Goal: Use online tool/utility: Utilize a website feature to perform a specific function

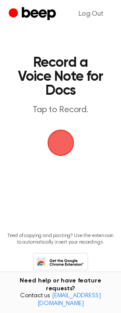
click at [64, 144] on span "button" at bounding box center [60, 143] width 30 height 30
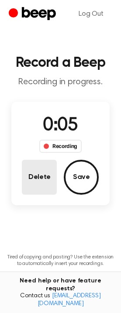
click at [35, 179] on button "Delete" at bounding box center [39, 177] width 35 height 35
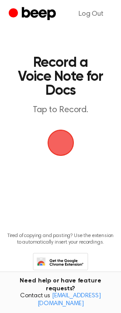
click at [66, 147] on span "button" at bounding box center [60, 143] width 30 height 30
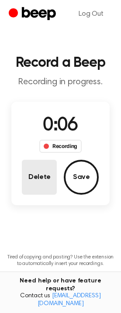
click at [25, 185] on button "Delete" at bounding box center [39, 177] width 35 height 35
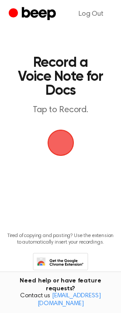
click at [68, 149] on span "button" at bounding box center [60, 142] width 31 height 31
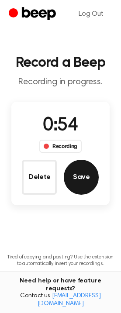
click at [82, 183] on button "Save" at bounding box center [81, 177] width 35 height 35
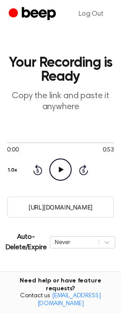
click at [64, 171] on icon "Play Audio" at bounding box center [60, 169] width 22 height 22
click at [91, 211] on input "[URL][DOMAIN_NAME]" at bounding box center [60, 206] width 107 height 21
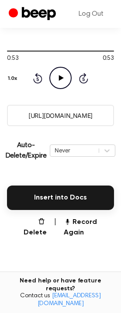
scroll to position [94, 0]
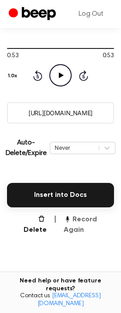
click at [82, 219] on button "Record Again" at bounding box center [89, 224] width 50 height 21
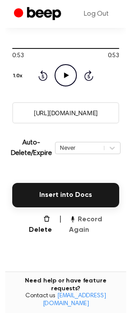
scroll to position [0, 0]
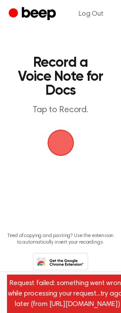
click at [58, 149] on span "button" at bounding box center [60, 143] width 28 height 28
click at [58, 149] on span "button" at bounding box center [60, 143] width 30 height 30
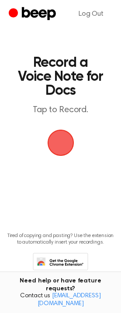
click at [58, 152] on span "button" at bounding box center [60, 142] width 24 height 24
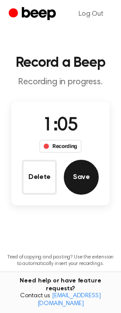
click at [74, 167] on button "Save" at bounding box center [81, 177] width 35 height 35
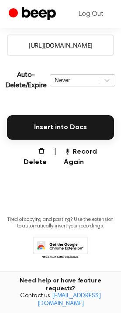
scroll to position [130, 0]
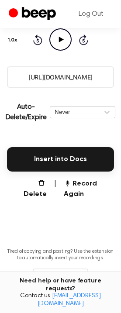
drag, startPoint x: 24, startPoint y: 79, endPoint x: 105, endPoint y: 77, distance: 81.6
click at [105, 77] on input "https://beep.audio/Fjn2ZEw" at bounding box center [60, 76] width 107 height 21
click at [82, 188] on button "Record Again" at bounding box center [89, 188] width 50 height 21
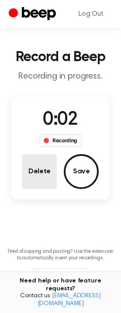
click at [50, 182] on button "Delete" at bounding box center [39, 171] width 35 height 35
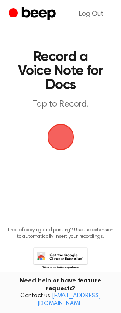
scroll to position [0, 0]
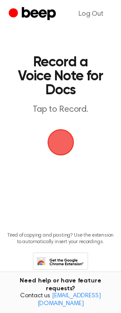
click at [64, 137] on span "button" at bounding box center [60, 142] width 24 height 24
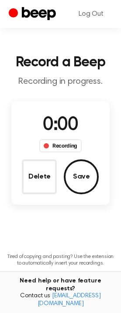
scroll to position [22, 0]
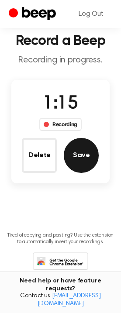
click at [85, 153] on button "Save" at bounding box center [81, 155] width 35 height 35
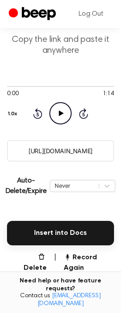
scroll to position [80, 0]
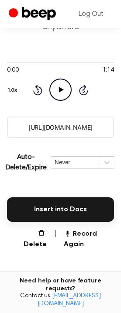
click at [50, 123] on input "https://beep.audio/SYO3vz3" at bounding box center [60, 127] width 107 height 21
